Goal: Task Accomplishment & Management: Manage account settings

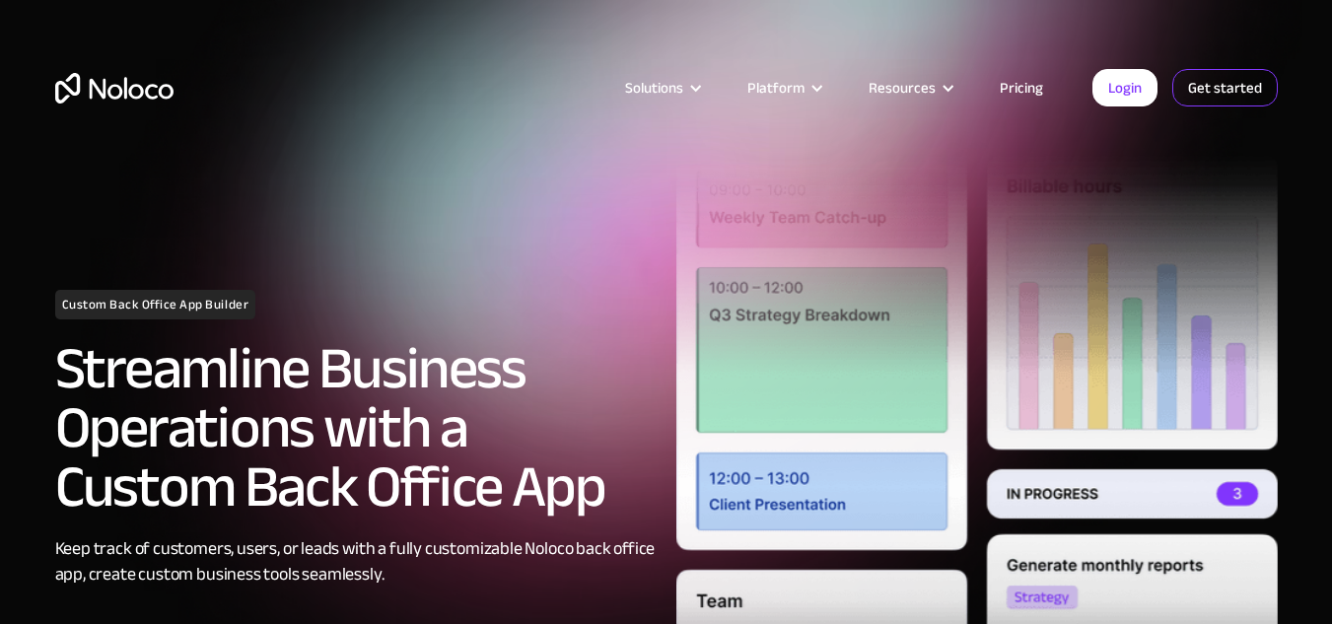
click at [1239, 80] on link "Get started" at bounding box center [1225, 87] width 106 height 37
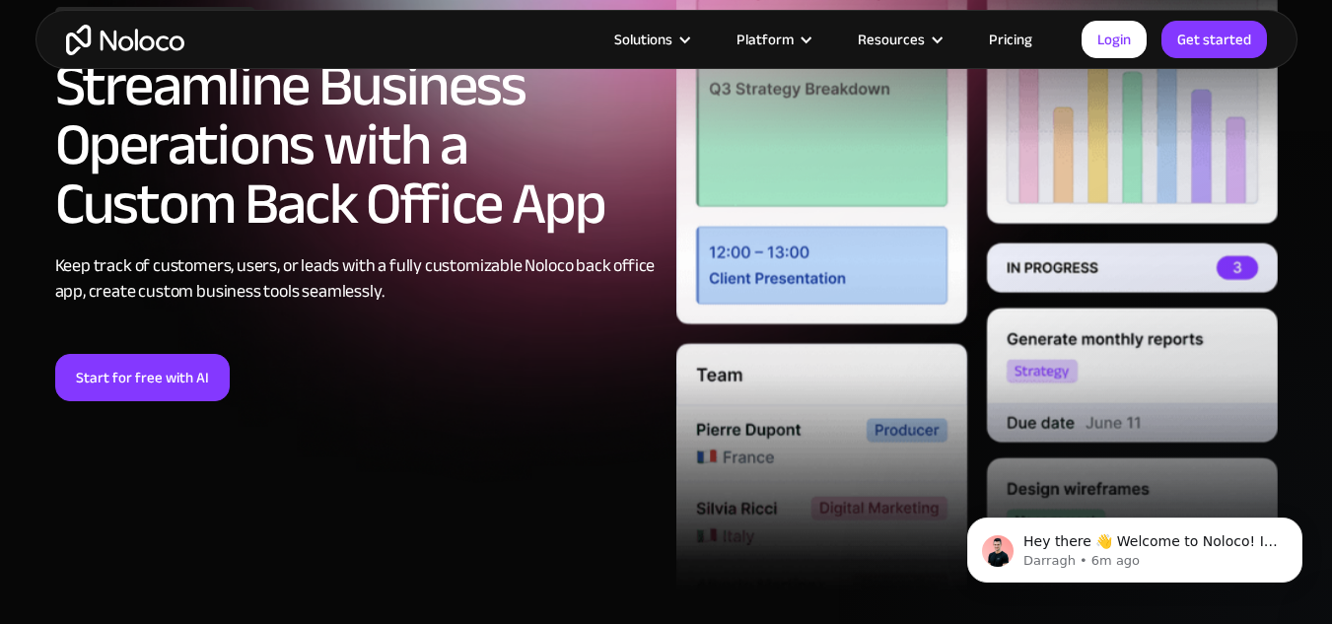
scroll to position [282, 0]
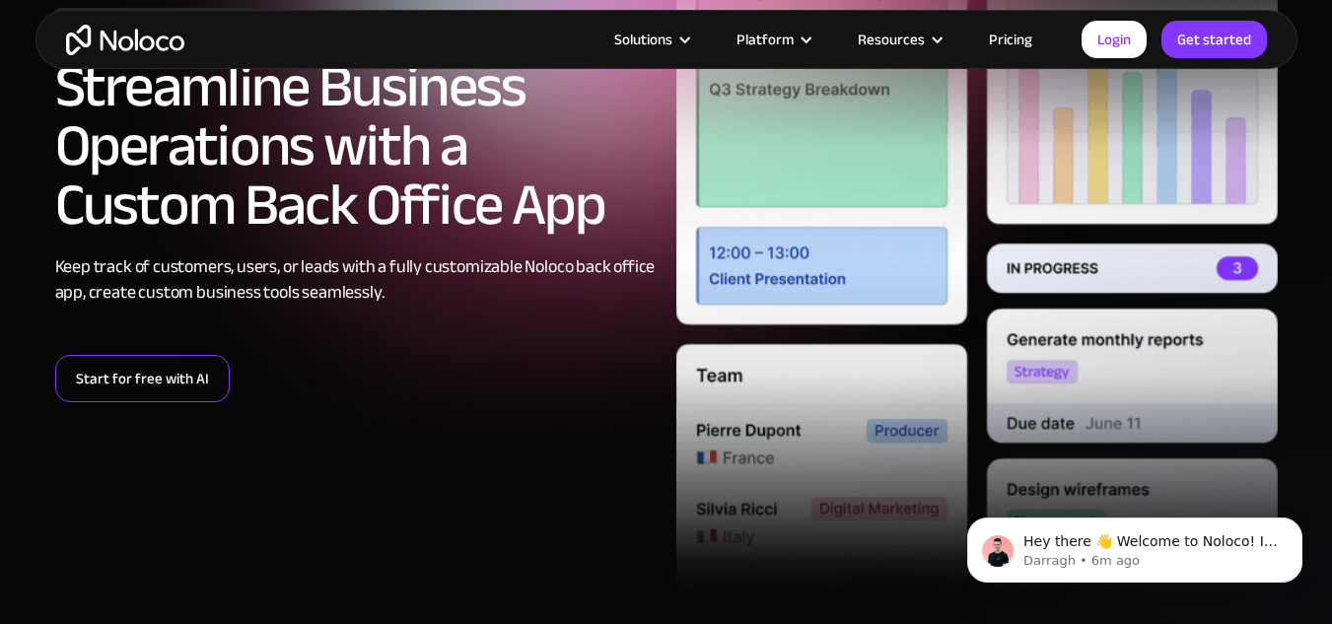
click at [87, 369] on link "Start for free with AI" at bounding box center [142, 378] width 175 height 47
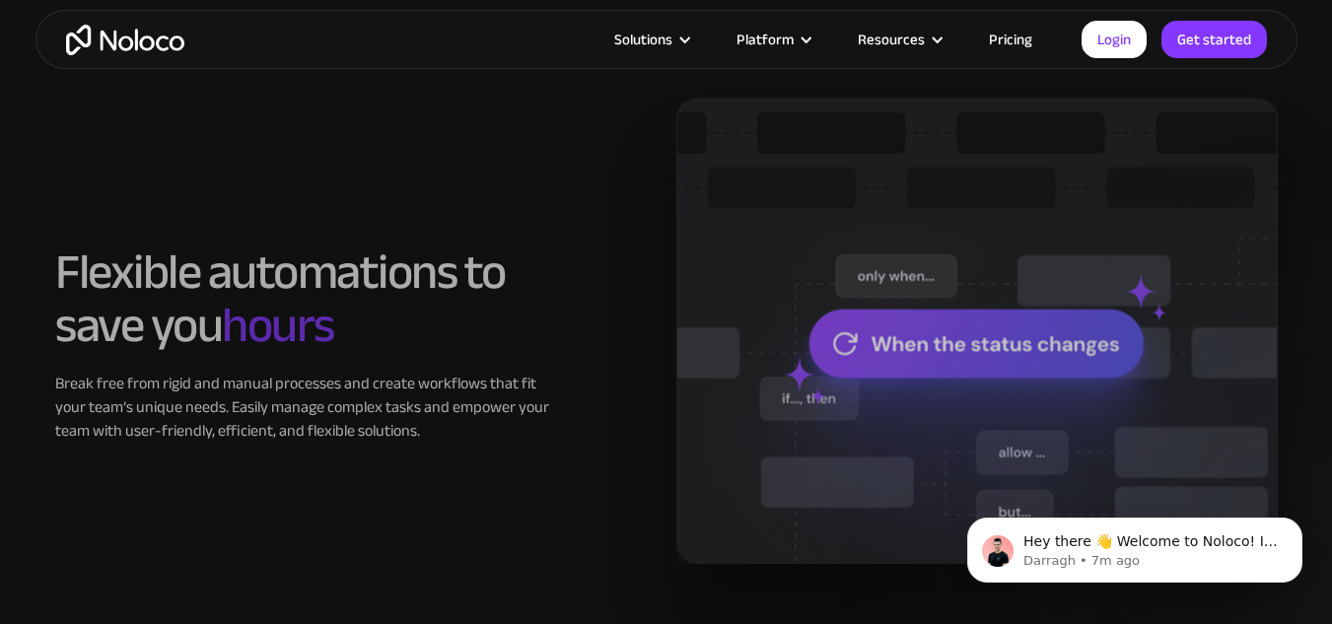
scroll to position [1639, 0]
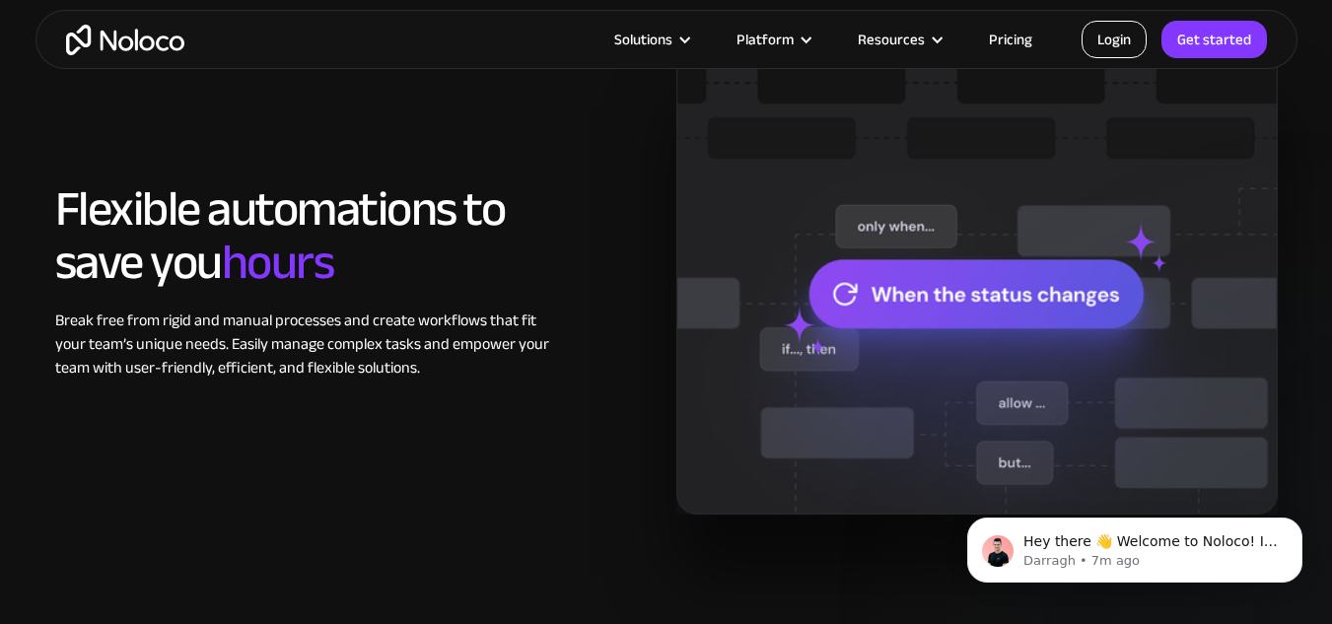
click at [1107, 33] on link "Login" at bounding box center [1114, 39] width 65 height 37
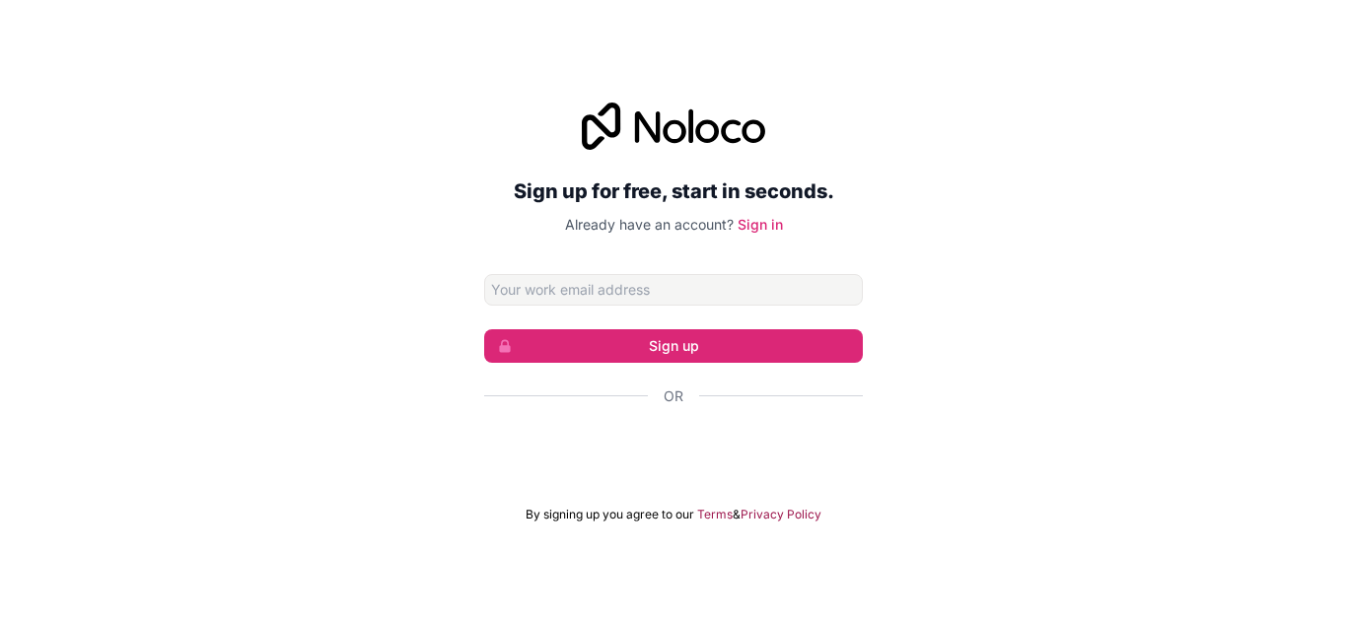
drag, startPoint x: 0, startPoint y: 0, endPoint x: 680, endPoint y: 305, distance: 745.5
click at [680, 305] on input "Email address" at bounding box center [673, 290] width 379 height 32
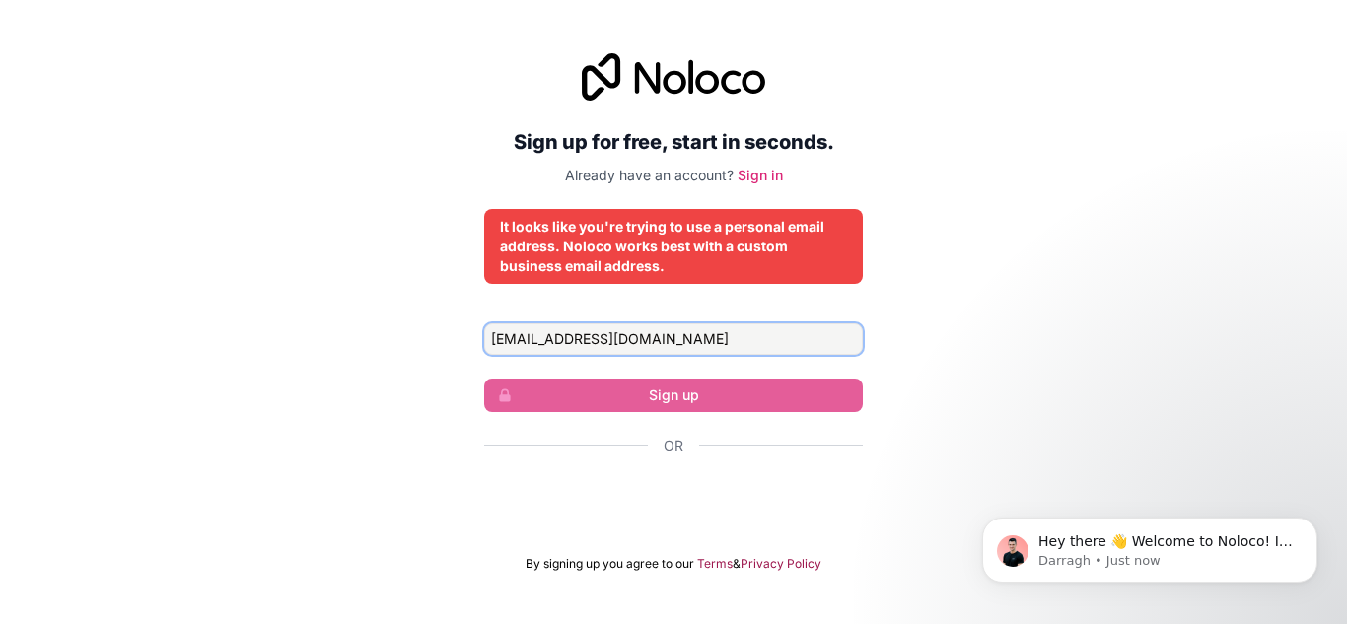
click at [676, 333] on input "[EMAIL_ADDRESS][DOMAIN_NAME]" at bounding box center [673, 339] width 379 height 32
type input "s"
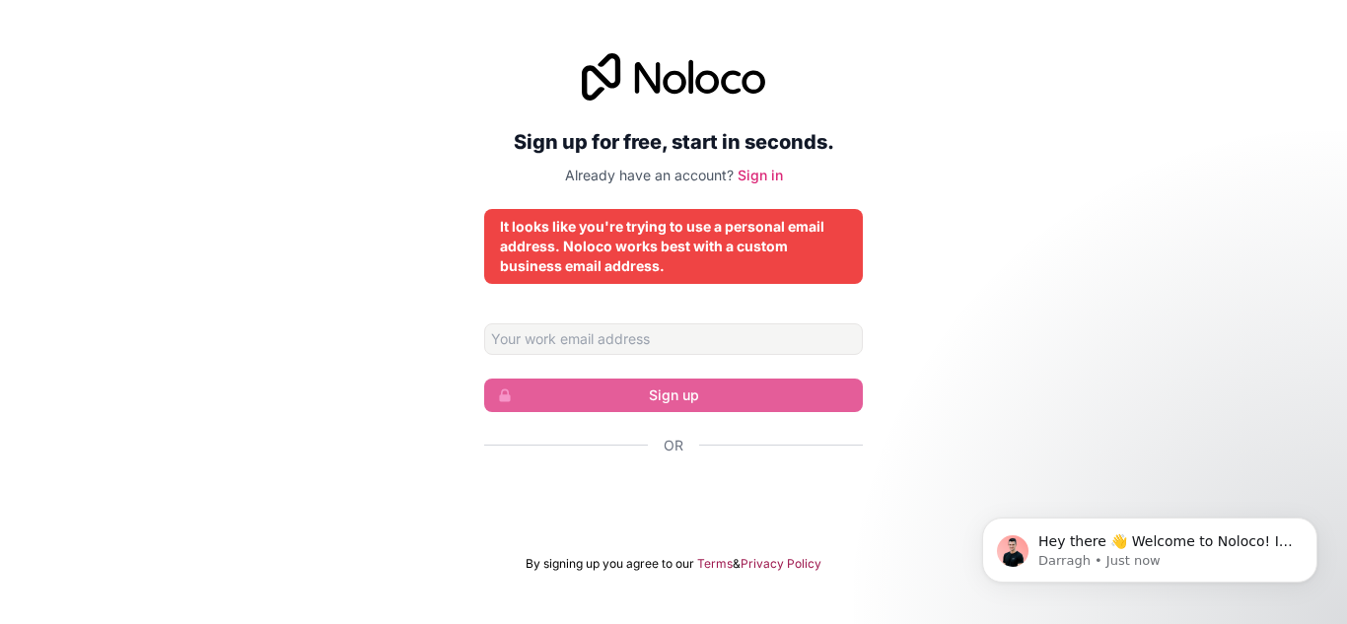
click at [766, 186] on div "Sign up for free, start in seconds. Already have an account? Sign in It looks l…" at bounding box center [673, 312] width 379 height 519
click at [759, 171] on link "Sign in" at bounding box center [760, 175] width 45 height 17
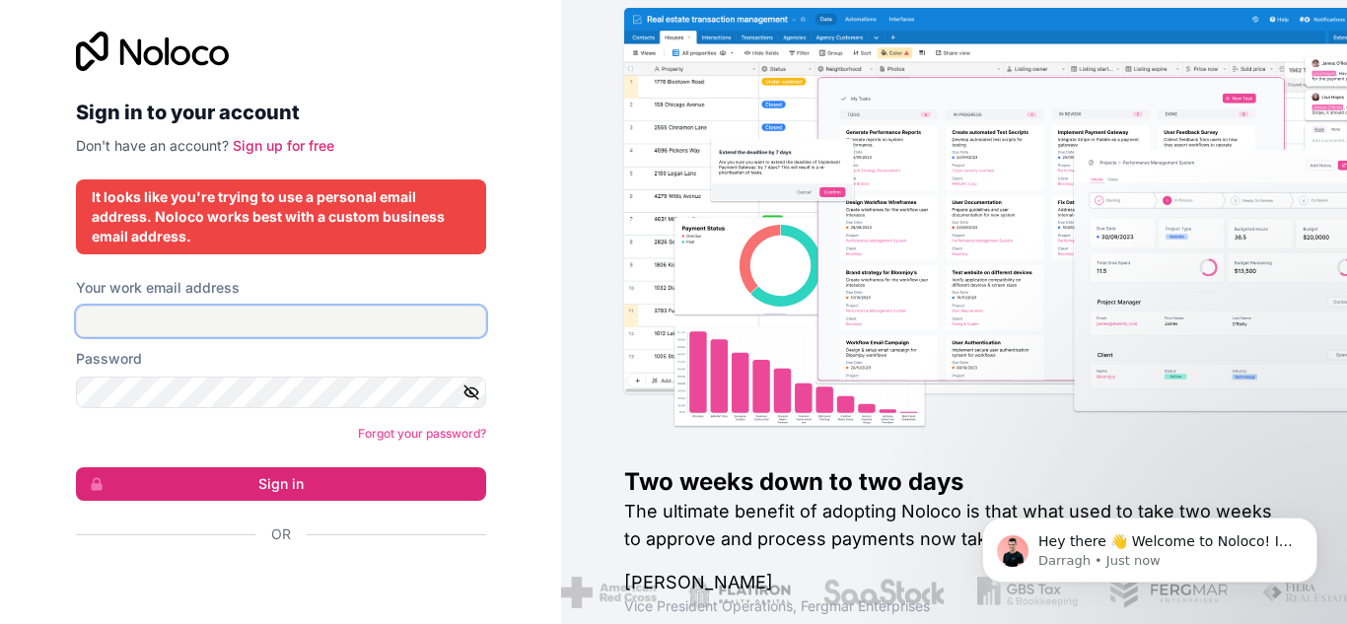
click at [188, 313] on input "Your work email address" at bounding box center [281, 322] width 410 height 32
type input "[EMAIL_ADDRESS][DOMAIN_NAME]"
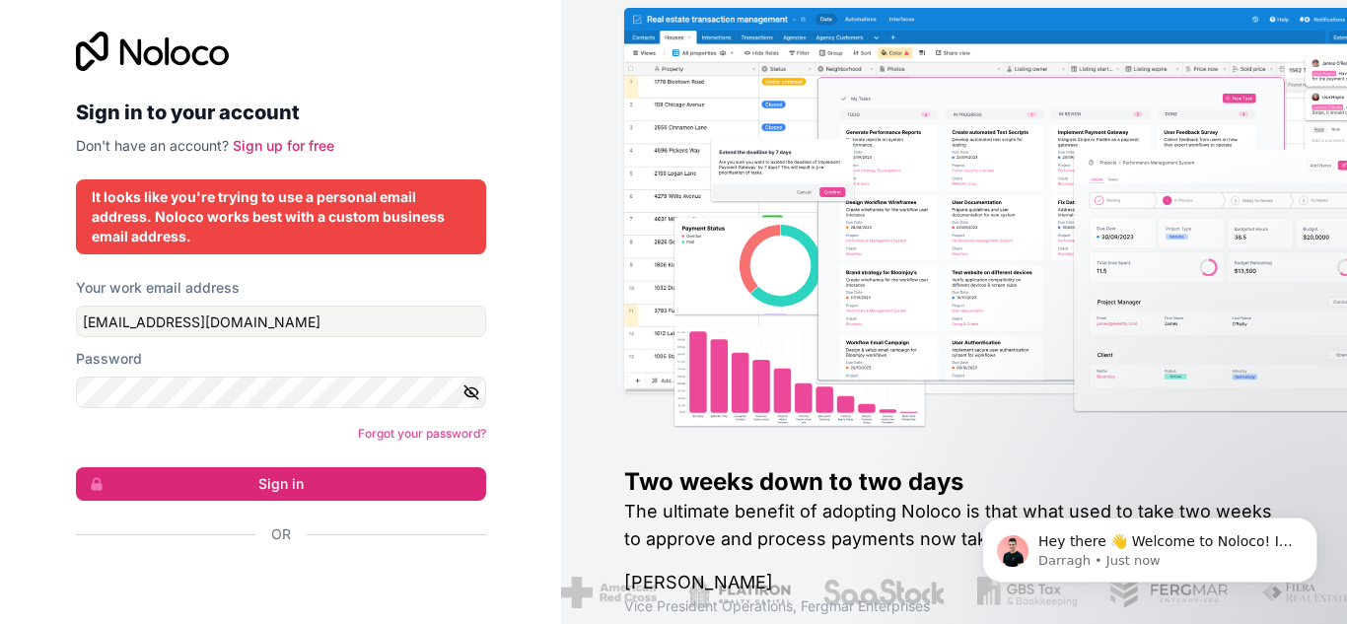
click at [464, 390] on icon "button" at bounding box center [471, 392] width 14 height 9
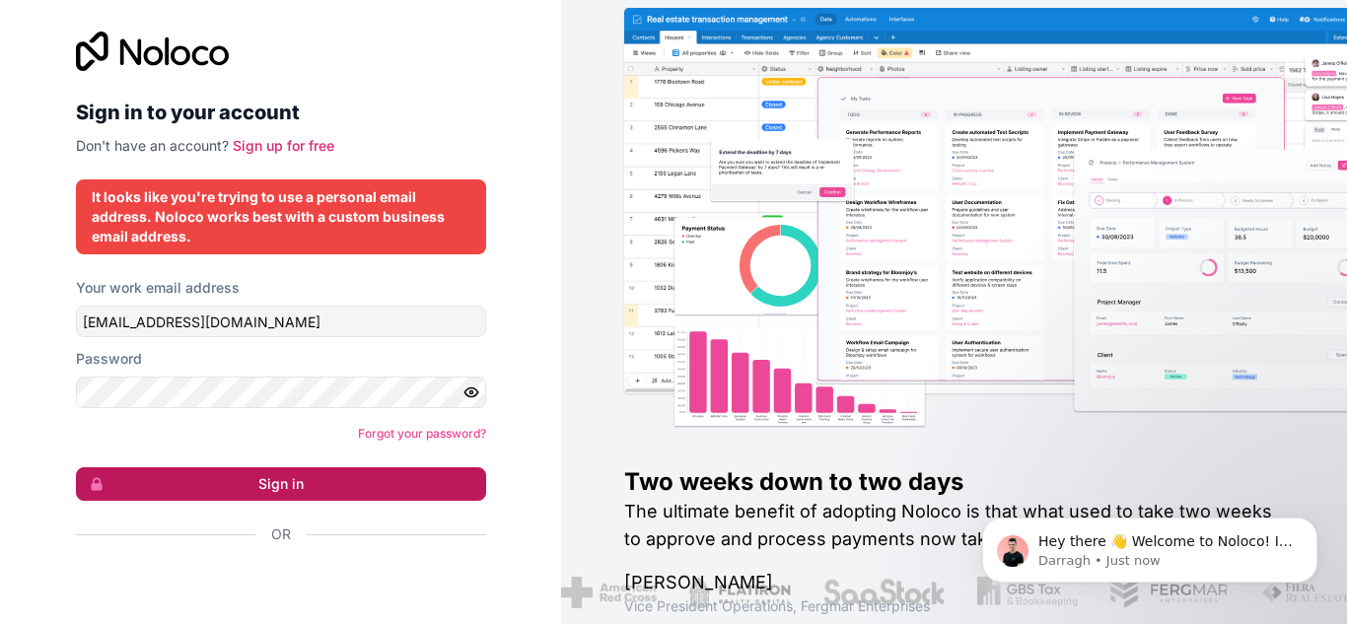
click at [249, 487] on button "Sign in" at bounding box center [281, 484] width 410 height 34
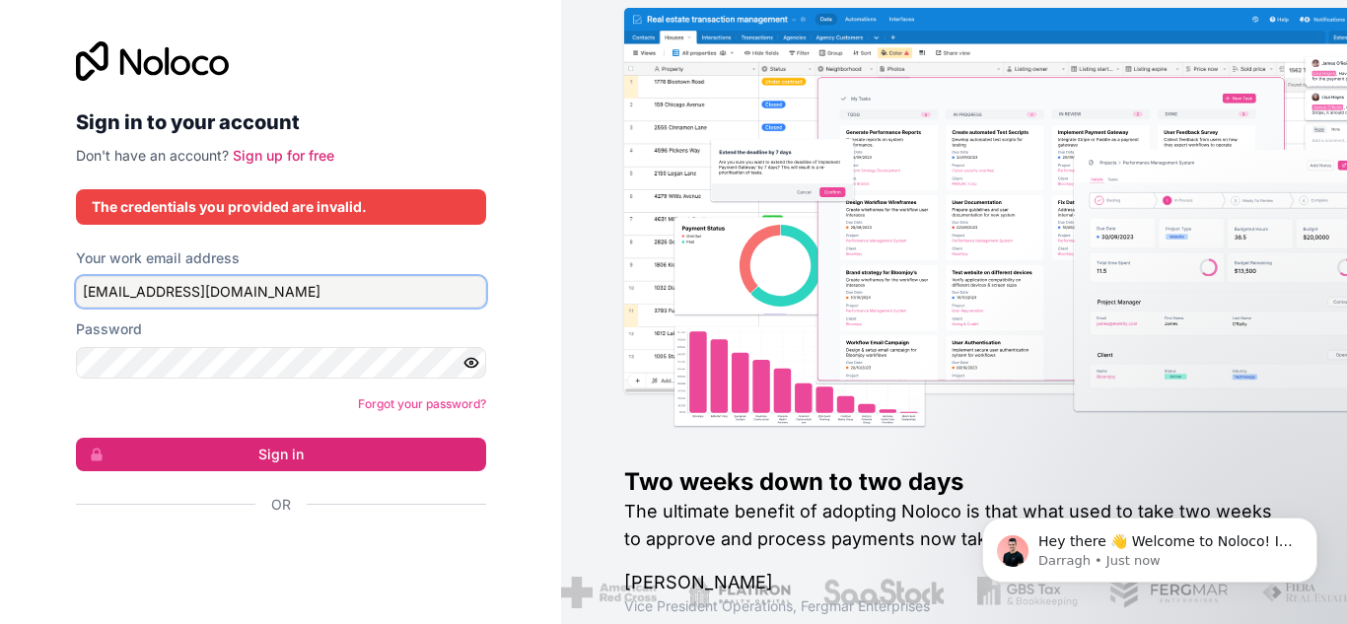
click at [164, 289] on input "[EMAIL_ADDRESS][DOMAIN_NAME]" at bounding box center [281, 292] width 410 height 32
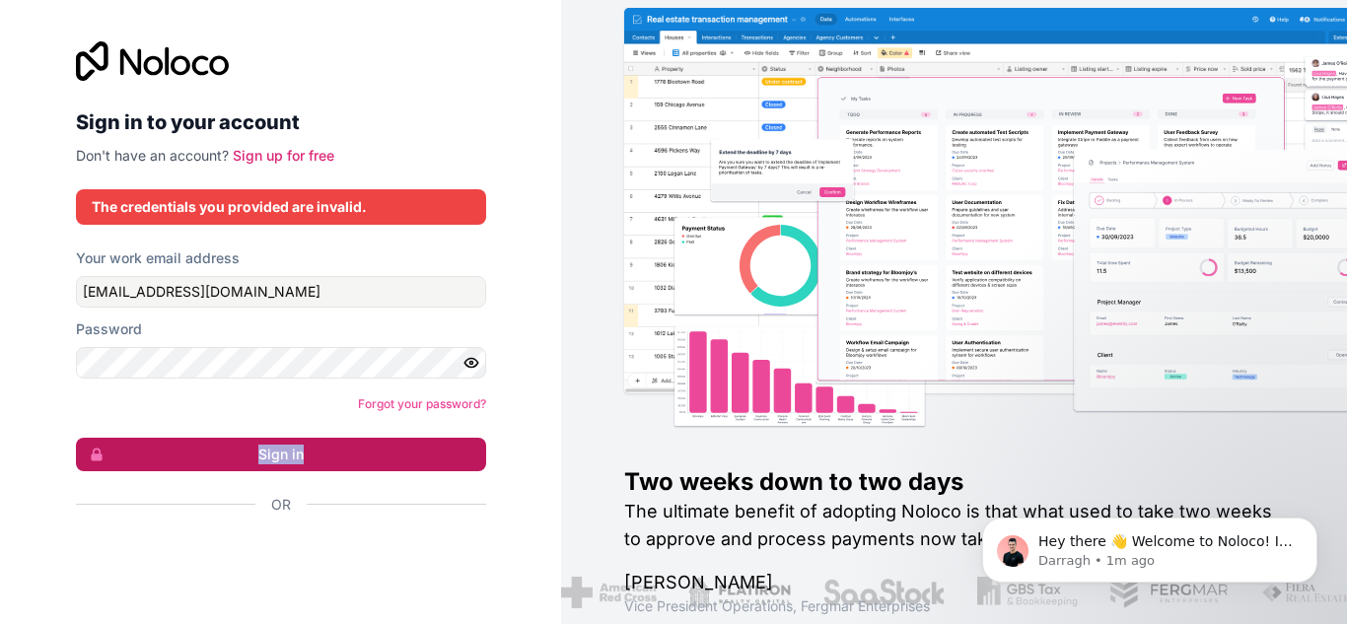
drag, startPoint x: 231, startPoint y: 472, endPoint x: 247, endPoint y: 465, distance: 17.2
click at [247, 465] on form "Your work email address [EMAIL_ADDRESS][DOMAIN_NAME] Password Forgot your passw…" at bounding box center [281, 416] width 410 height 335
click at [247, 465] on button "Sign in" at bounding box center [281, 455] width 410 height 34
click at [228, 465] on button "Sign in" at bounding box center [281, 455] width 410 height 34
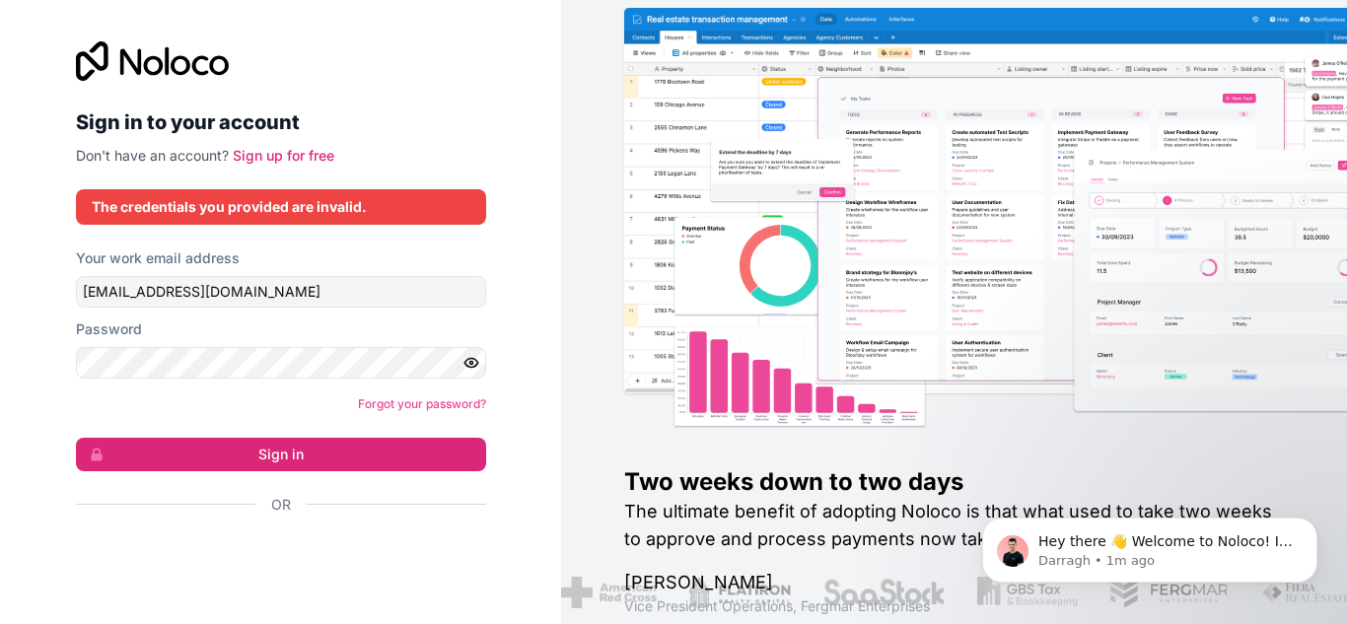
click at [360, 474] on form "Your work email address [EMAIL_ADDRESS][DOMAIN_NAME] Password Forgot your passw…" at bounding box center [281, 416] width 410 height 335
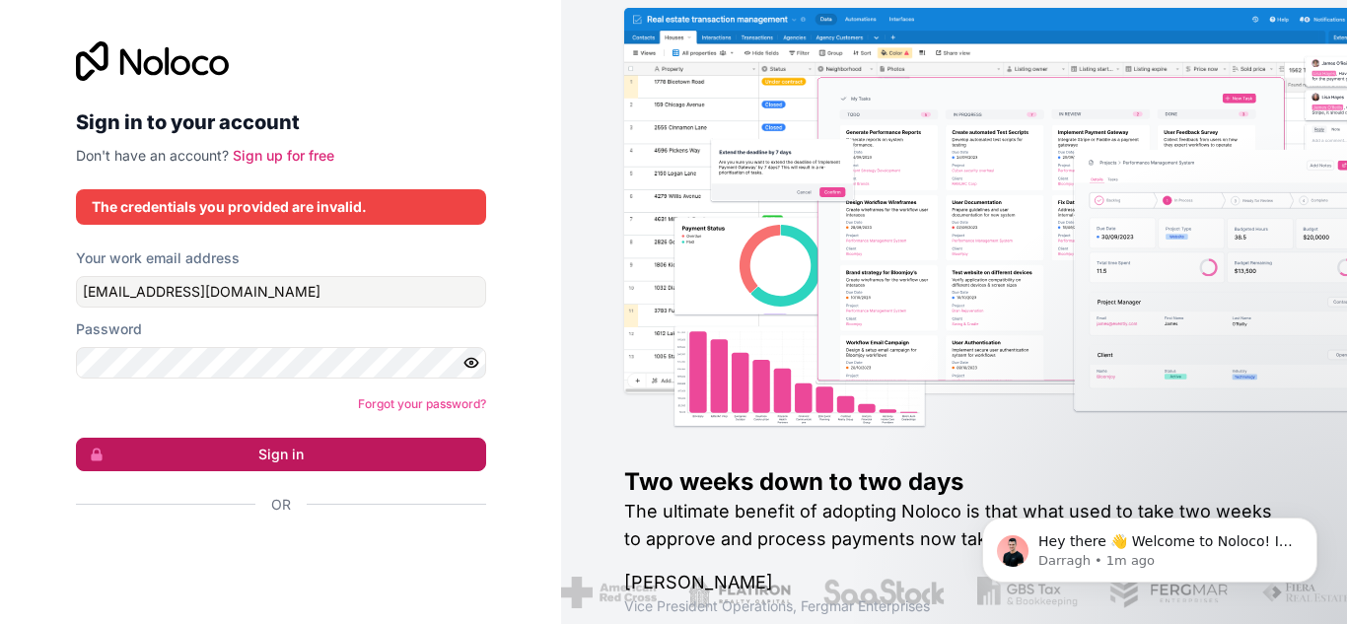
click at [320, 459] on button "Sign in" at bounding box center [281, 455] width 410 height 34
click at [308, 456] on button "Sign in" at bounding box center [281, 455] width 410 height 34
click at [209, 453] on button "Sign in" at bounding box center [281, 455] width 410 height 34
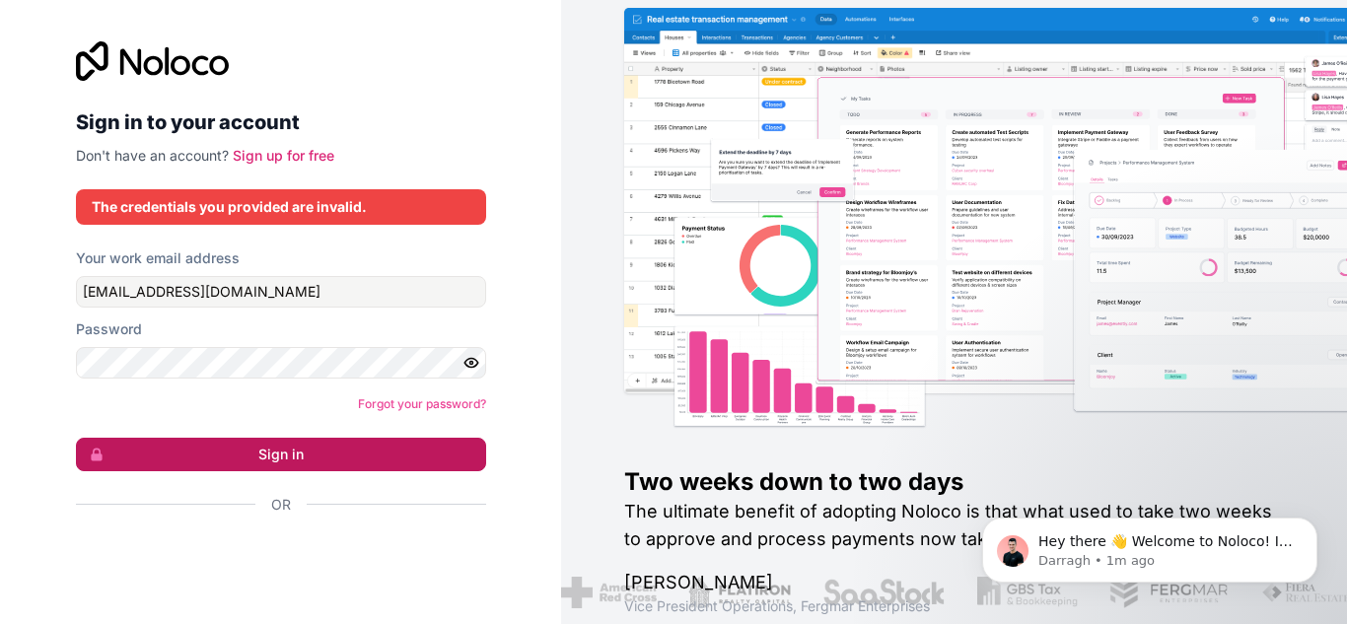
click at [209, 453] on button "Sign in" at bounding box center [281, 455] width 410 height 34
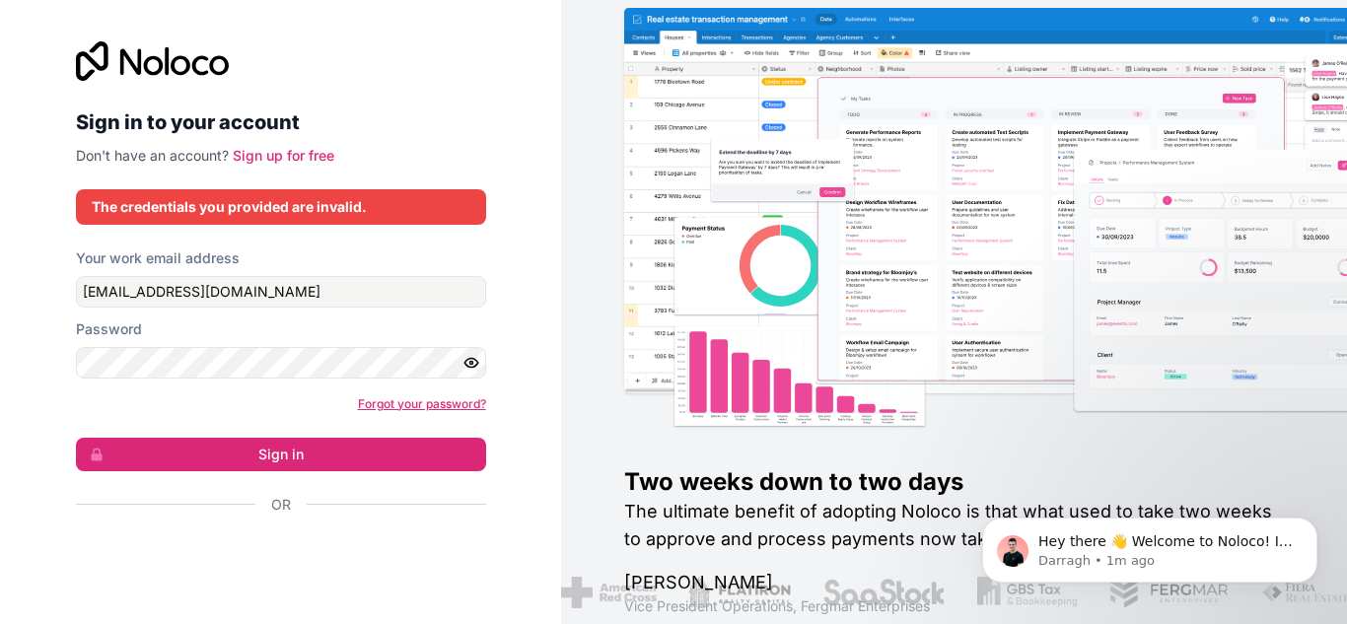
click at [402, 403] on link "Forgot your password?" at bounding box center [422, 403] width 128 height 15
